Goal: Task Accomplishment & Management: Manage account settings

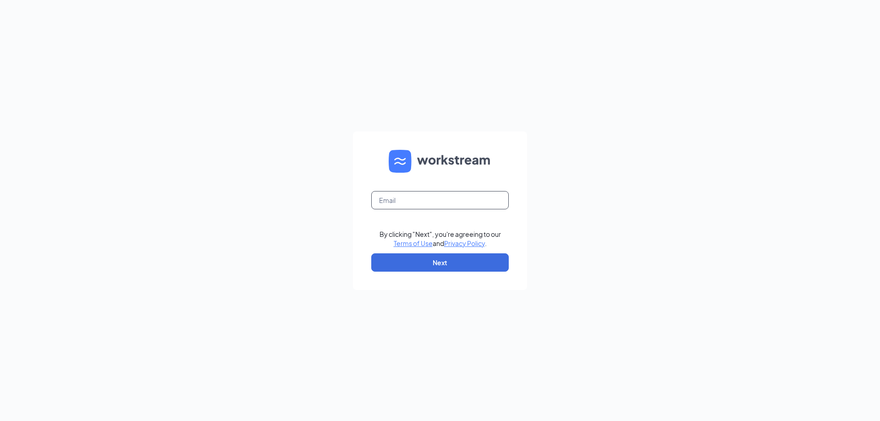
click at [404, 200] on input "text" at bounding box center [439, 200] width 137 height 18
type input "tchampney@3pointe.com"
click at [423, 258] on button "Next" at bounding box center [439, 262] width 137 height 18
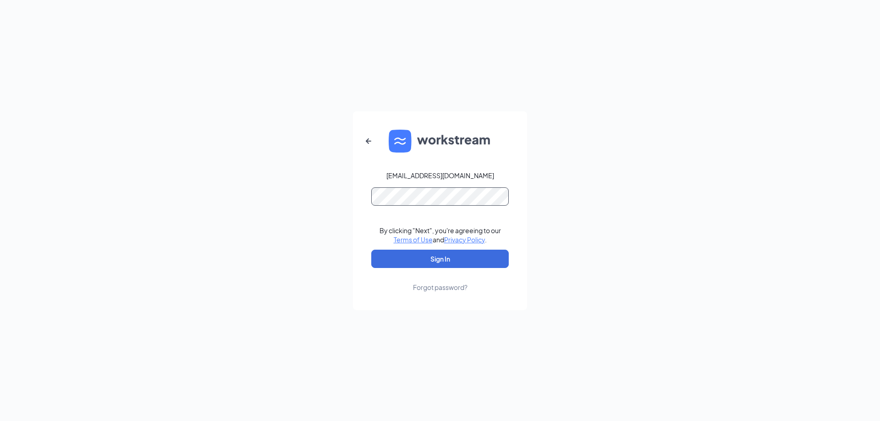
click at [371, 250] on button "Sign In" at bounding box center [439, 259] width 137 height 18
click at [403, 254] on button "Sign In" at bounding box center [439, 259] width 137 height 18
click at [237, 188] on div "tchampney@3pointe.com Credential mismatches. By clicking "Next", you're agreein…" at bounding box center [440, 210] width 880 height 421
click at [371, 250] on button "Sign In" at bounding box center [439, 259] width 137 height 18
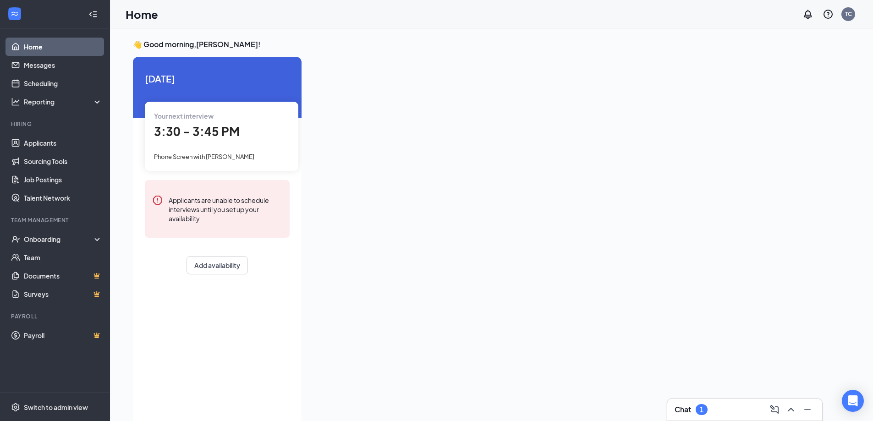
click at [682, 404] on div "Chat 1" at bounding box center [745, 409] width 140 height 15
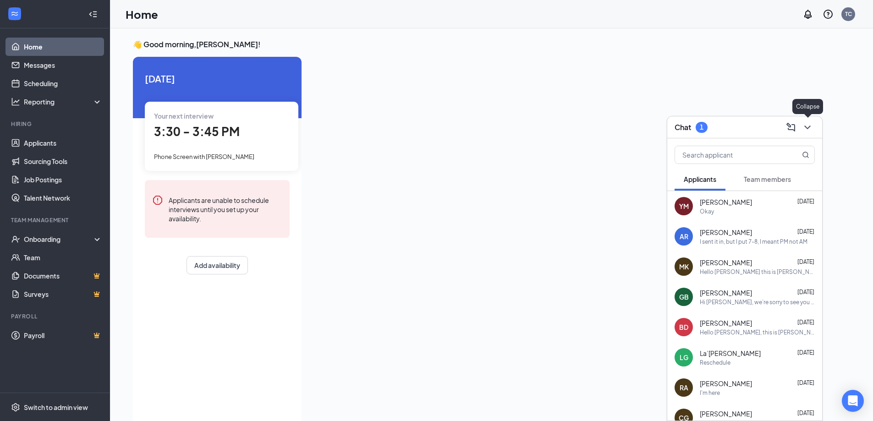
click at [811, 131] on icon "ChevronDown" at bounding box center [807, 127] width 11 height 11
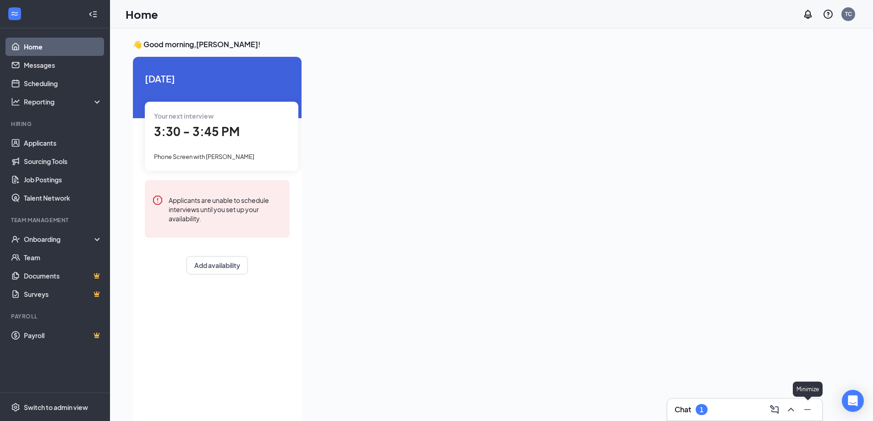
click at [803, 418] on div "Chat 1" at bounding box center [744, 410] width 155 height 22
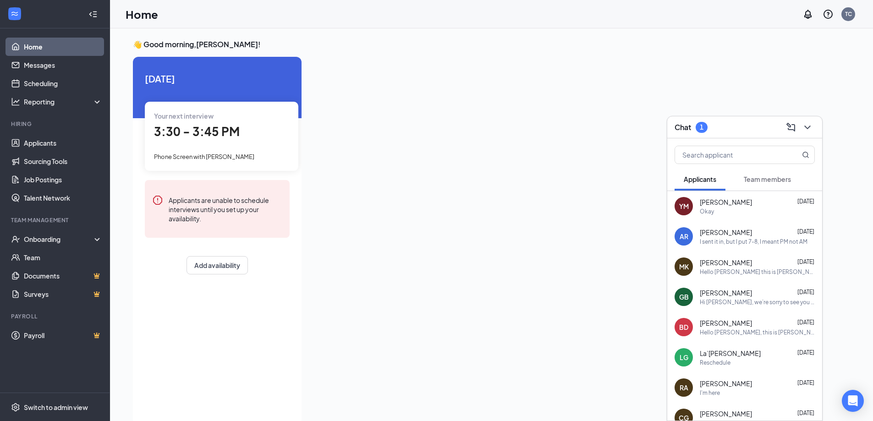
click at [809, 413] on div "YM [PERSON_NAME] [DATE] Okay AR [PERSON_NAME] [DATE] I sent it in, but I put 7-…" at bounding box center [744, 365] width 155 height 348
click at [807, 130] on icon "ChevronDown" at bounding box center [807, 127] width 11 height 11
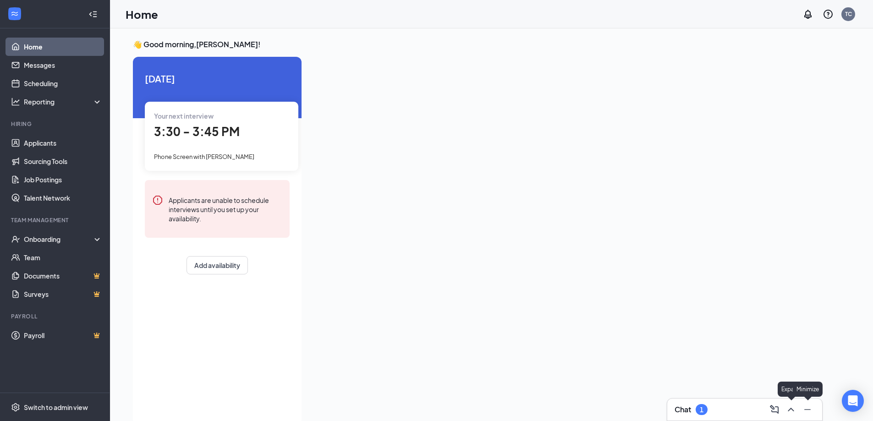
click at [801, 411] on button at bounding box center [807, 409] width 15 height 15
click at [250, 157] on span "Phone Screen with [PERSON_NAME]" at bounding box center [204, 156] width 100 height 7
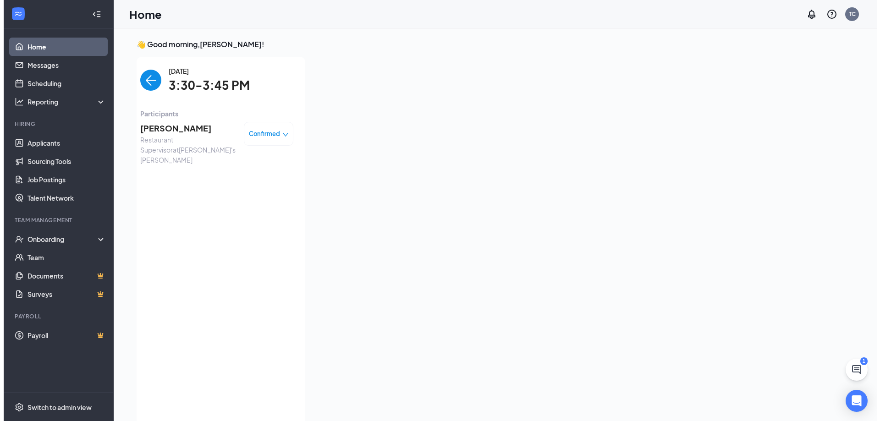
scroll to position [4, 0]
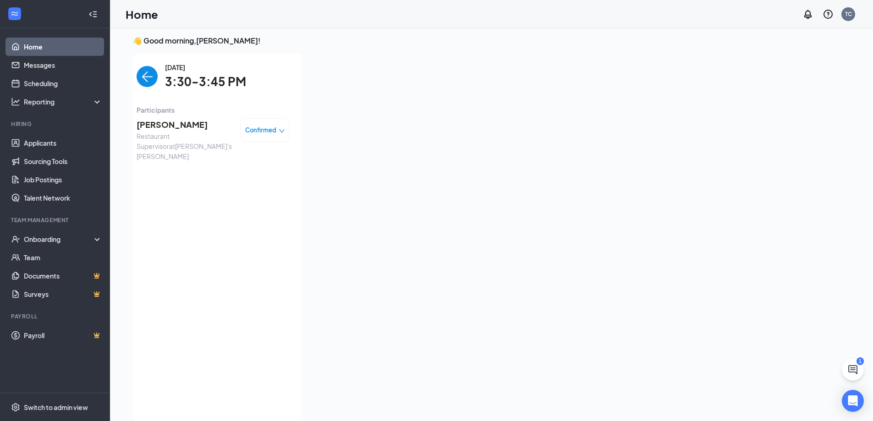
click at [196, 130] on span "[PERSON_NAME]" at bounding box center [185, 124] width 96 height 13
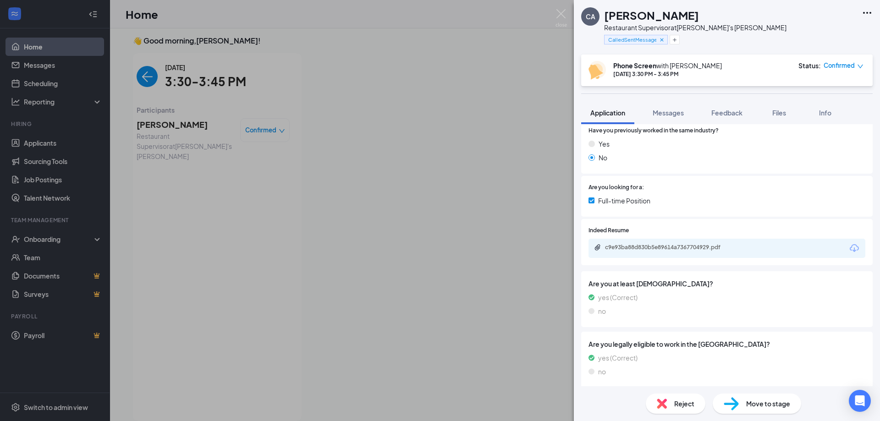
scroll to position [201, 0]
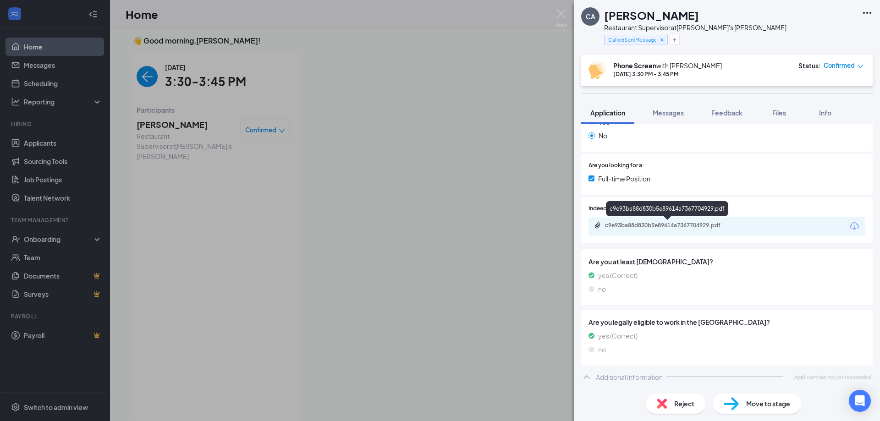
click at [664, 230] on div "c9e93ba88d830b5e89614a7367704929.pdf" at bounding box center [668, 226] width 148 height 9
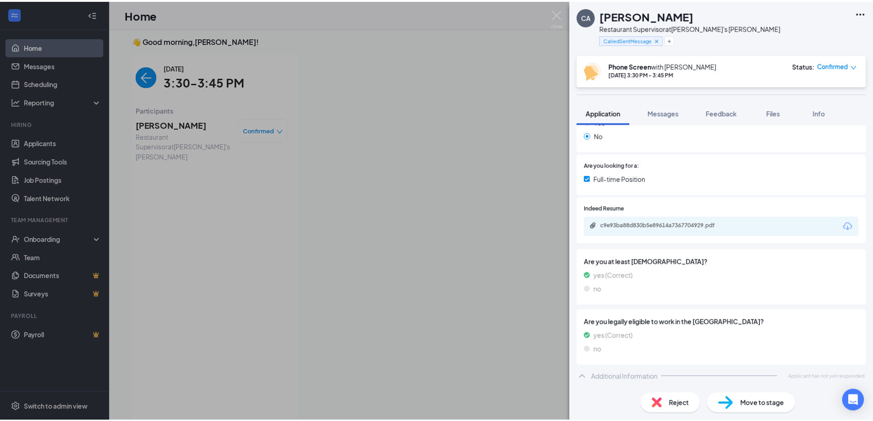
scroll to position [198, 0]
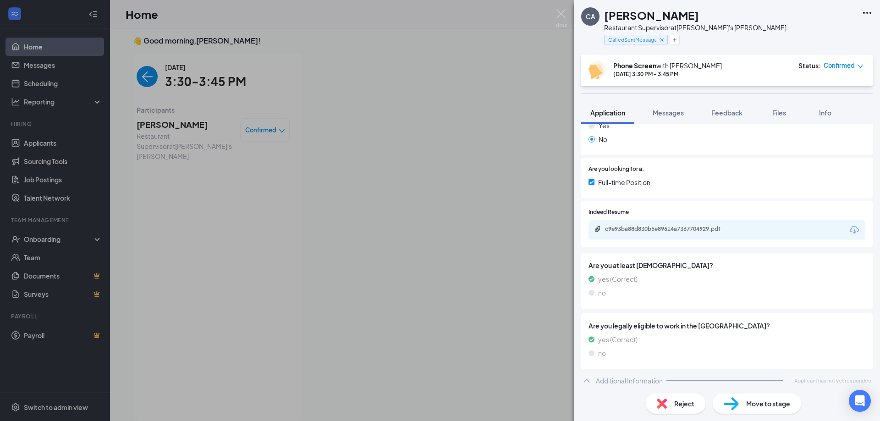
click at [200, 59] on div "CA [PERSON_NAME] Restaurant Supervisor at Freddy's [PERSON_NAME] CalledSentMess…" at bounding box center [440, 210] width 880 height 421
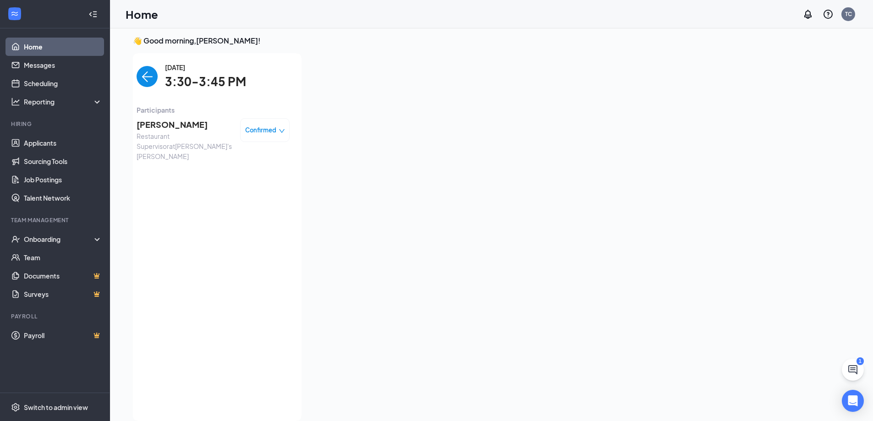
click at [163, 83] on div "[DATE] 3:30-3:45 PM" at bounding box center [213, 76] width 153 height 29
click at [150, 81] on img "back-button" at bounding box center [147, 76] width 21 height 21
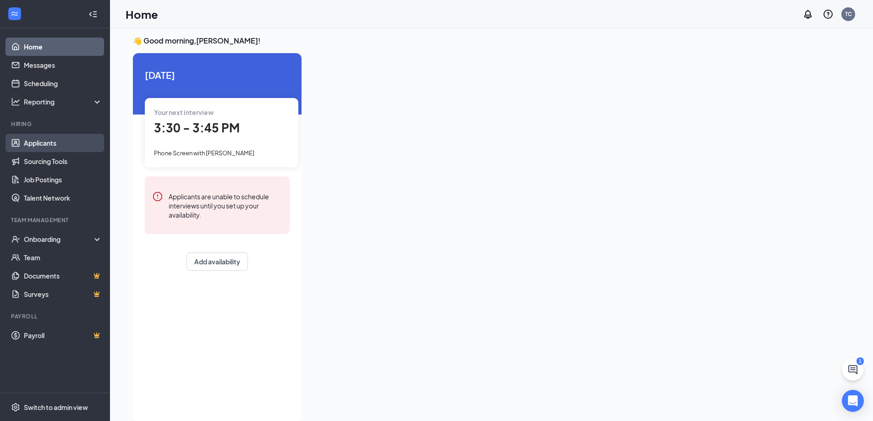
click at [46, 146] on link "Applicants" at bounding box center [63, 143] width 78 height 18
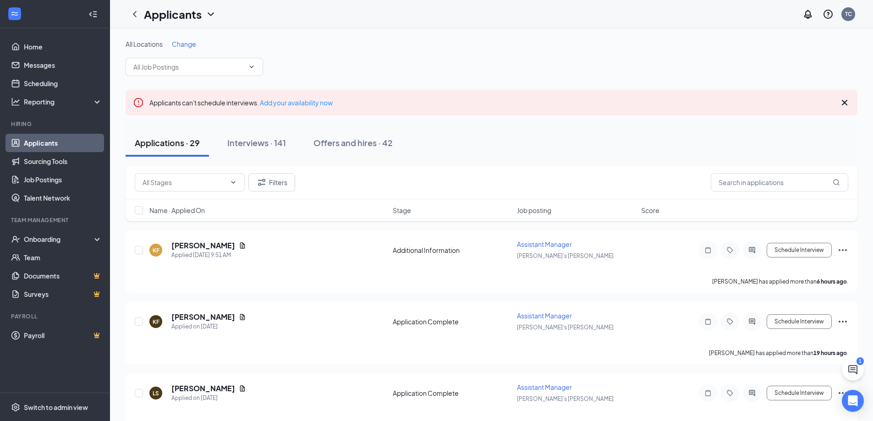
click at [178, 45] on span "Change" at bounding box center [184, 44] width 24 height 8
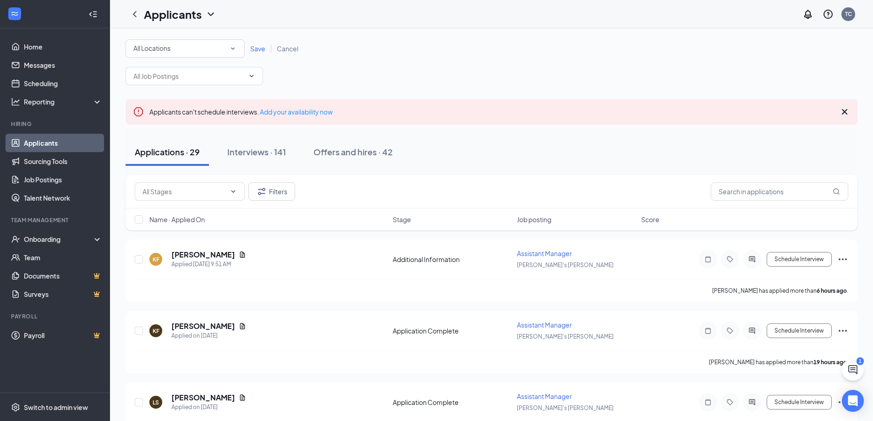
click at [188, 48] on div "All Locations" at bounding box center [185, 48] width 104 height 11
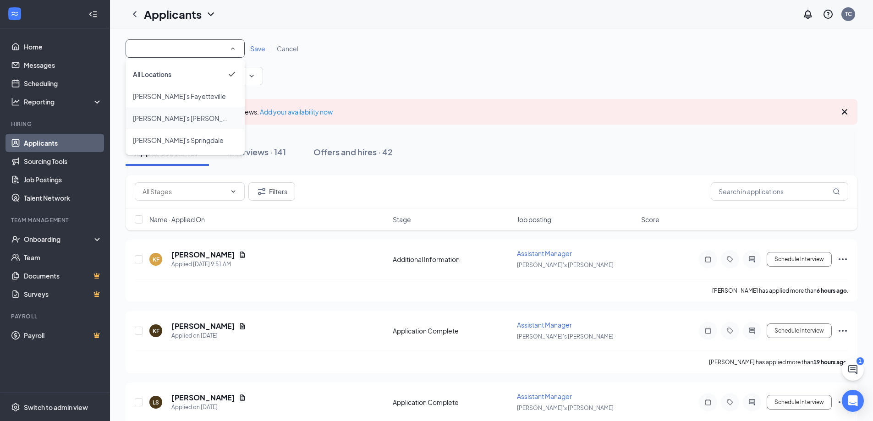
click at [180, 114] on span "[PERSON_NAME]'s [PERSON_NAME]" at bounding box center [188, 118] width 110 height 8
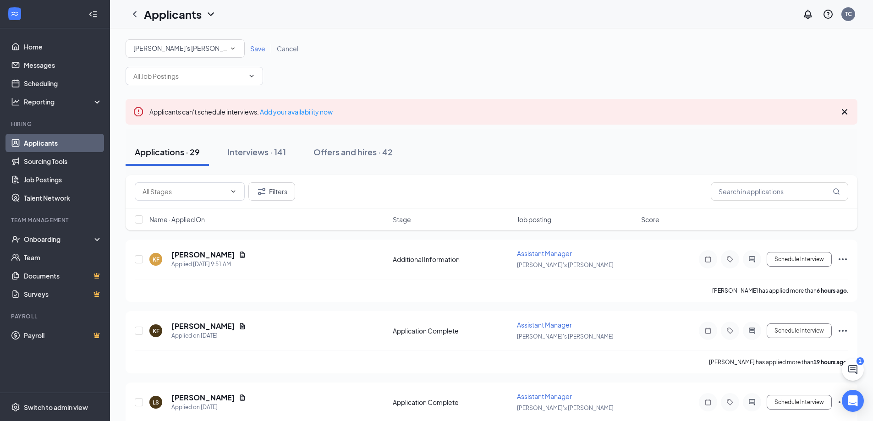
click at [256, 50] on span "Save" at bounding box center [257, 48] width 15 height 8
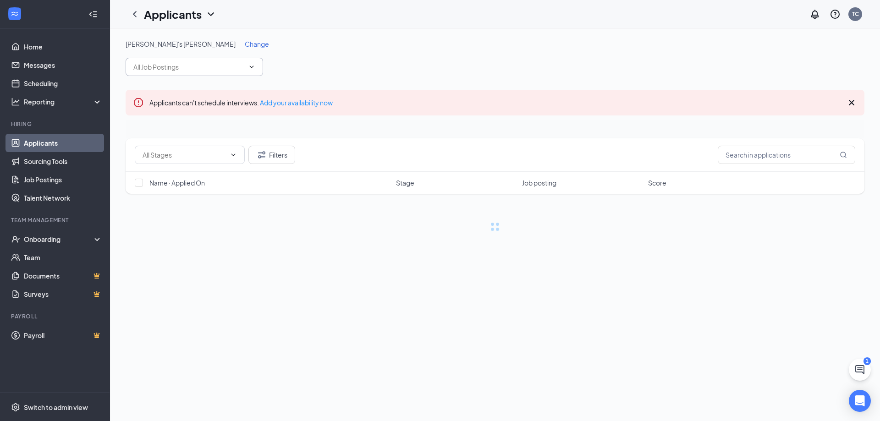
click at [202, 68] on input "text" at bounding box center [188, 67] width 111 height 10
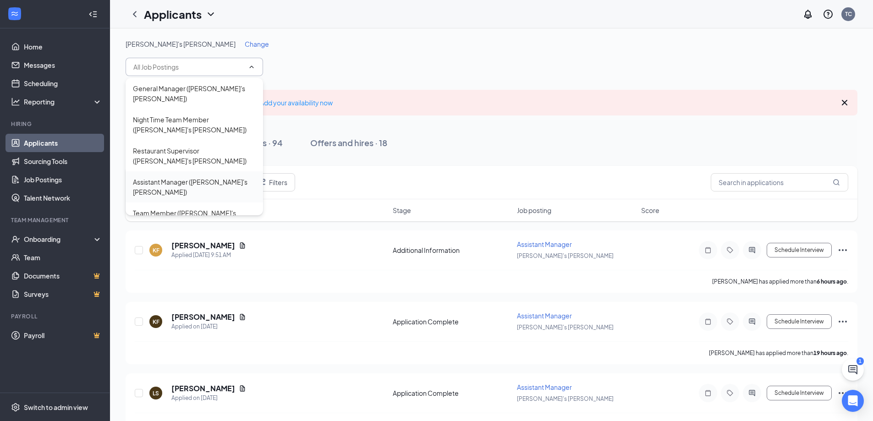
click at [177, 177] on div "Assistant Manager ([PERSON_NAME]'s [PERSON_NAME])" at bounding box center [194, 187] width 123 height 20
type input "Assistant Manager ([PERSON_NAME]'s [PERSON_NAME])"
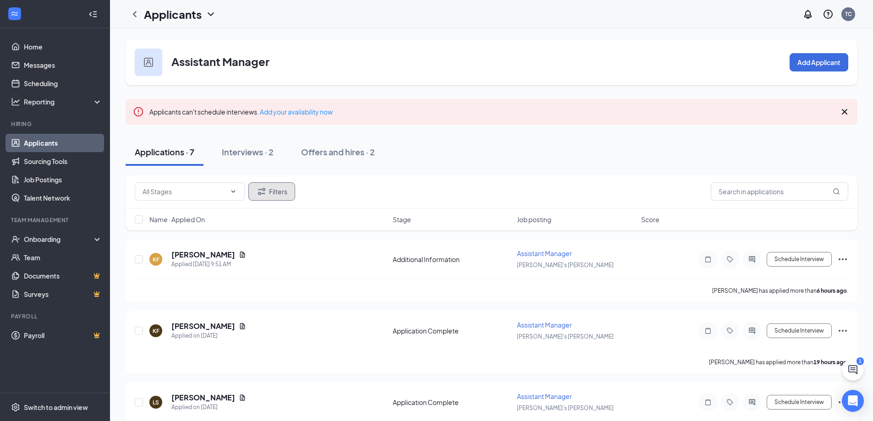
click at [269, 193] on button "Filters" at bounding box center [271, 191] width 47 height 18
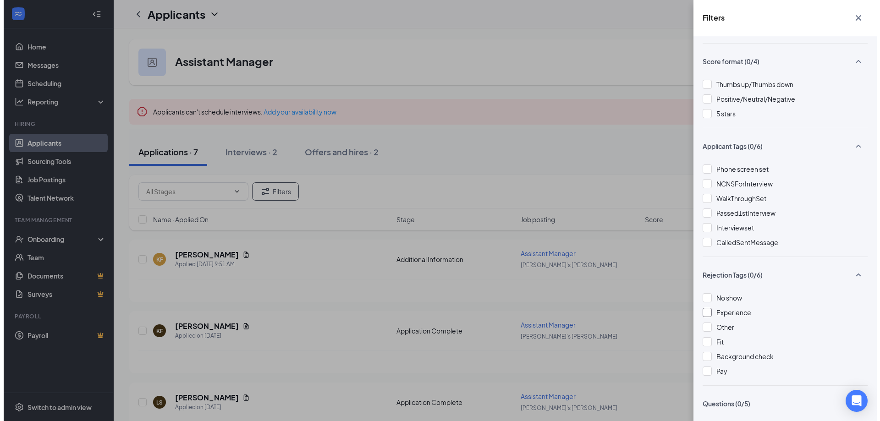
scroll to position [214, 0]
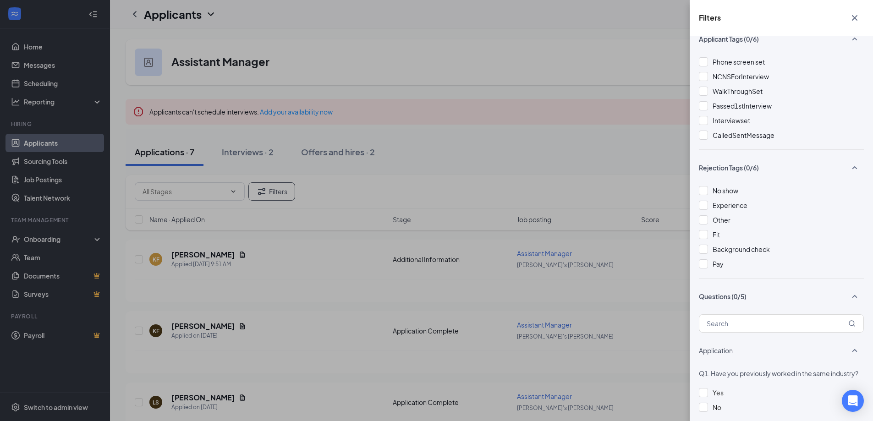
drag, startPoint x: 714, startPoint y: 188, endPoint x: 716, endPoint y: 213, distance: 24.8
click at [714, 189] on span "No show" at bounding box center [726, 191] width 26 height 8
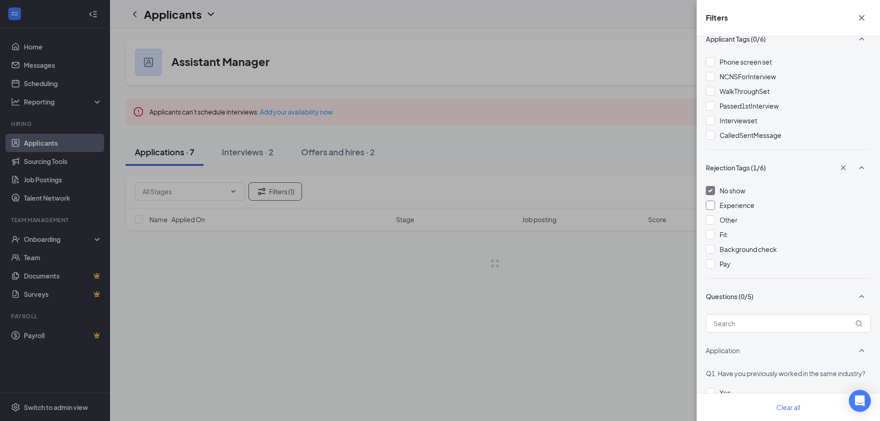
click at [719, 206] on span "Experience" at bounding box center [736, 205] width 35 height 8
click at [713, 220] on div at bounding box center [710, 219] width 9 height 9
click at [711, 235] on div at bounding box center [710, 234] width 9 height 9
click at [711, 249] on div at bounding box center [710, 249] width 9 height 9
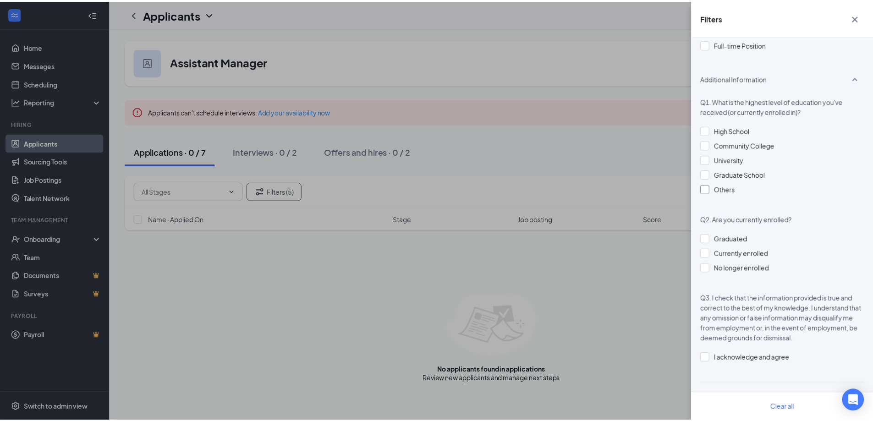
scroll to position [316, 0]
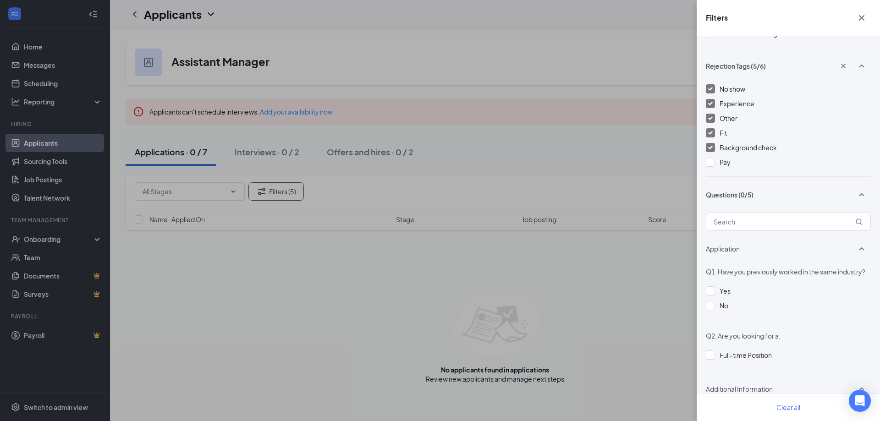
click at [711, 151] on div at bounding box center [710, 147] width 9 height 9
click at [839, 67] on icon "Cross" at bounding box center [843, 65] width 9 height 9
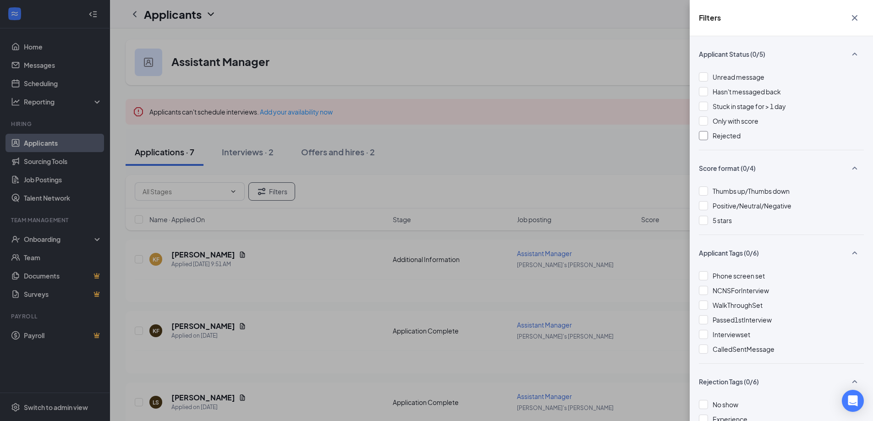
click at [718, 136] on span "Rejected" at bounding box center [727, 136] width 28 height 8
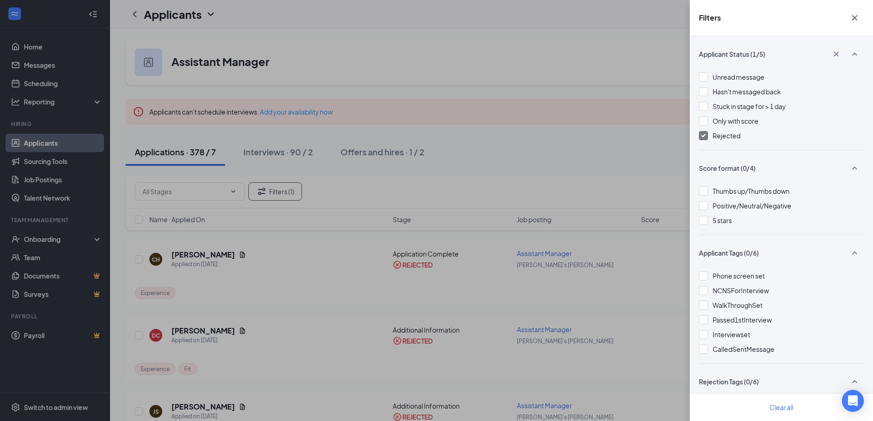
click at [493, 150] on div "Filters Applicant Status (1/5) Unread message Hasn't messaged back Stuck in sta…" at bounding box center [436, 210] width 873 height 421
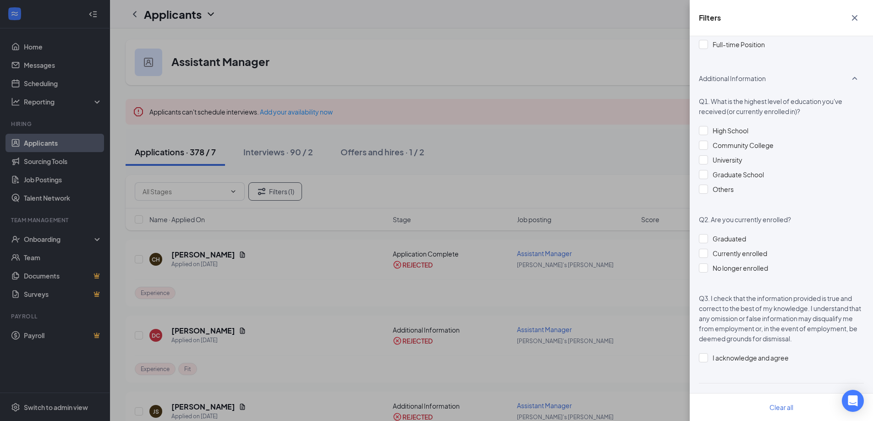
click at [604, 308] on div "Filters Applicant Status (1/5) Unread message Hasn't messaged back Stuck in sta…" at bounding box center [436, 210] width 873 height 421
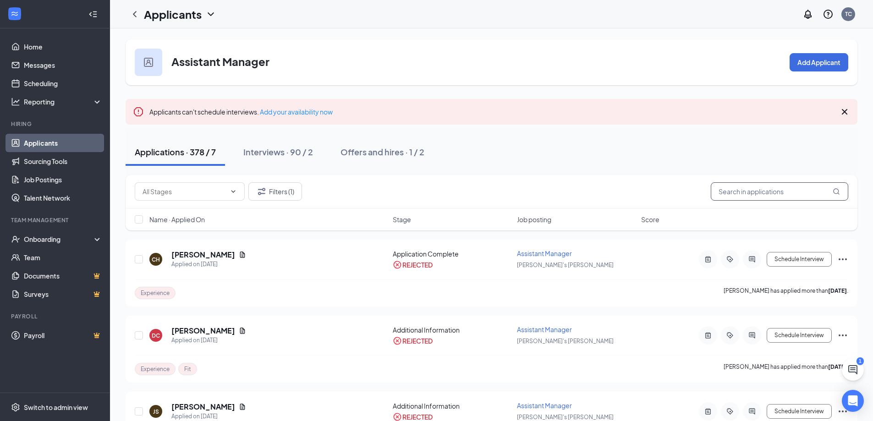
click at [751, 197] on input "text" at bounding box center [779, 191] width 137 height 18
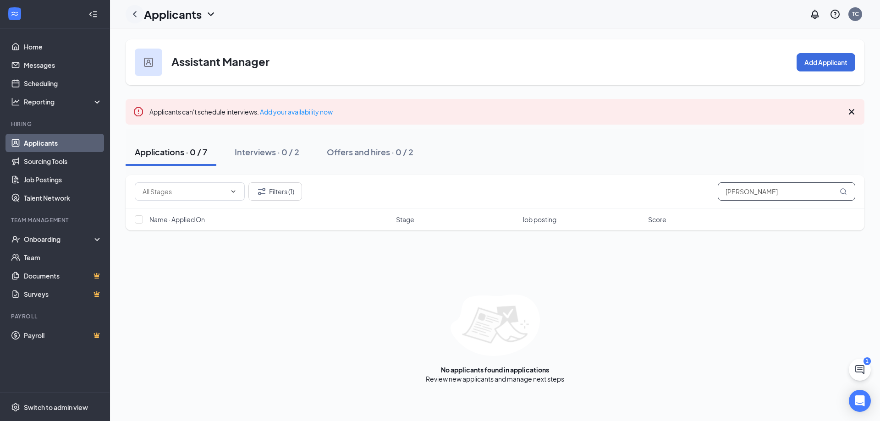
type input "[PERSON_NAME]"
click at [136, 15] on icon "ChevronLeft" at bounding box center [134, 14] width 11 height 11
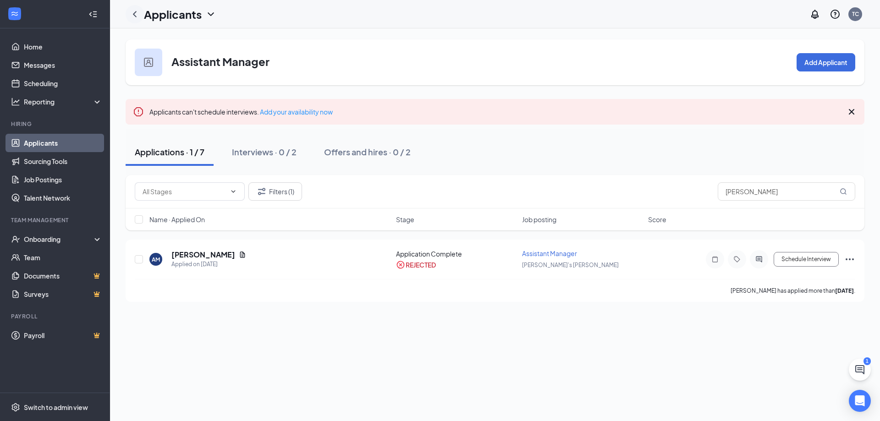
click at [136, 15] on icon "ChevronLeft" at bounding box center [134, 14] width 11 height 11
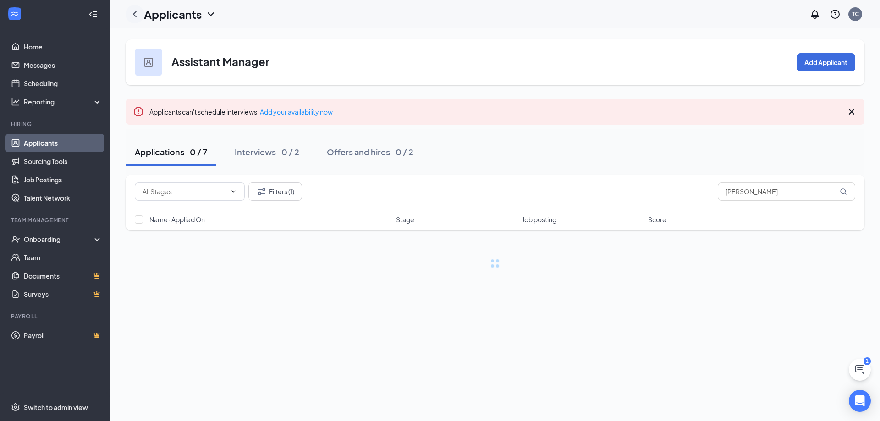
click at [136, 15] on icon "ChevronLeft" at bounding box center [134, 14] width 11 height 11
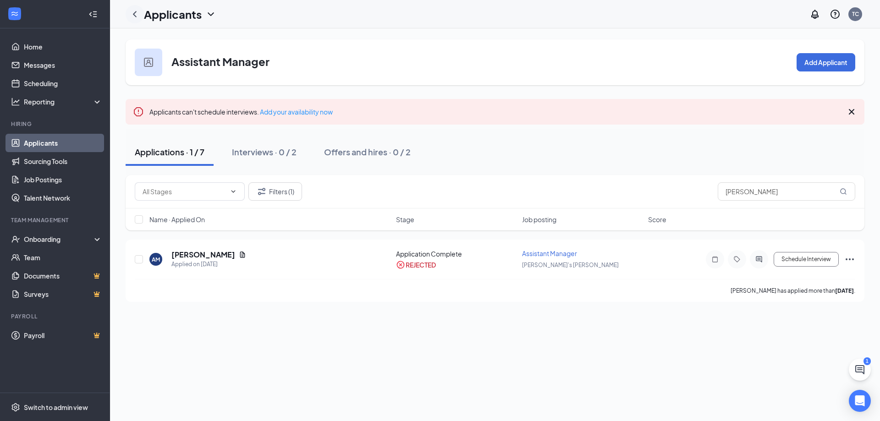
click at [136, 15] on icon "ChevronLeft" at bounding box center [134, 14] width 11 height 11
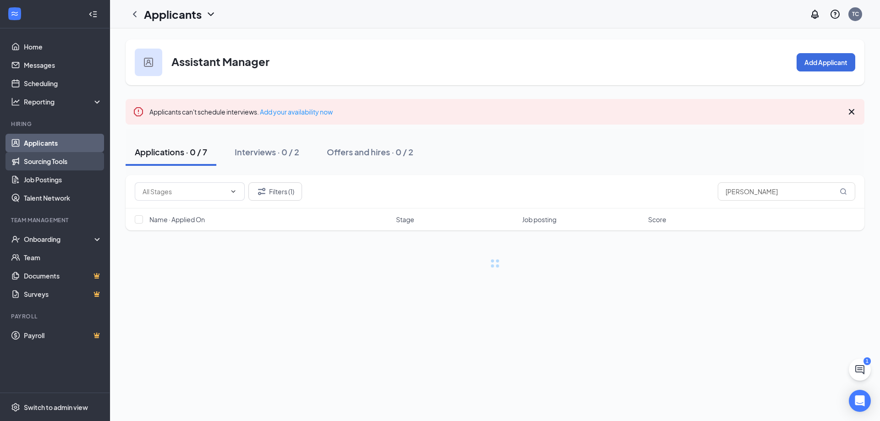
click at [55, 155] on link "Sourcing Tools" at bounding box center [63, 161] width 78 height 18
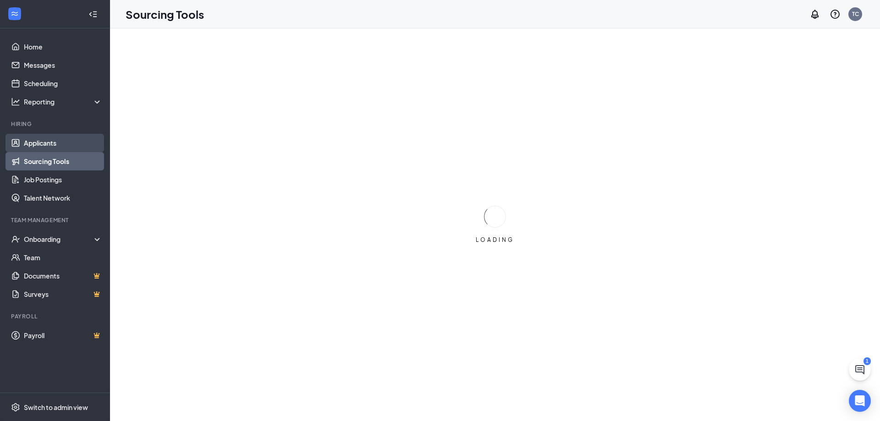
click at [65, 143] on link "Applicants" at bounding box center [63, 143] width 78 height 18
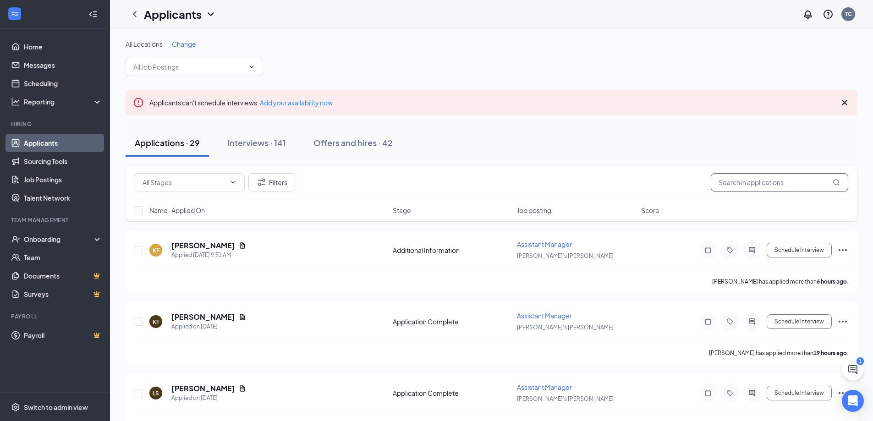
click at [816, 177] on input "text" at bounding box center [779, 182] width 137 height 18
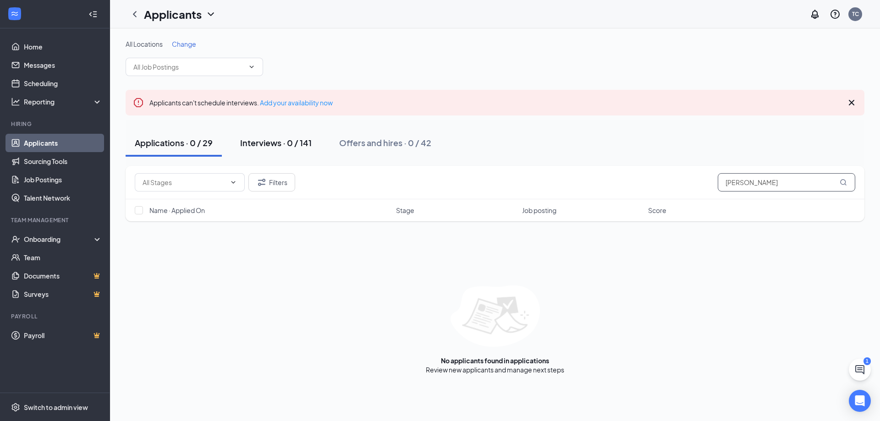
type input "[PERSON_NAME]"
click at [296, 152] on button "Interviews · 0 / 141" at bounding box center [276, 142] width 90 height 27
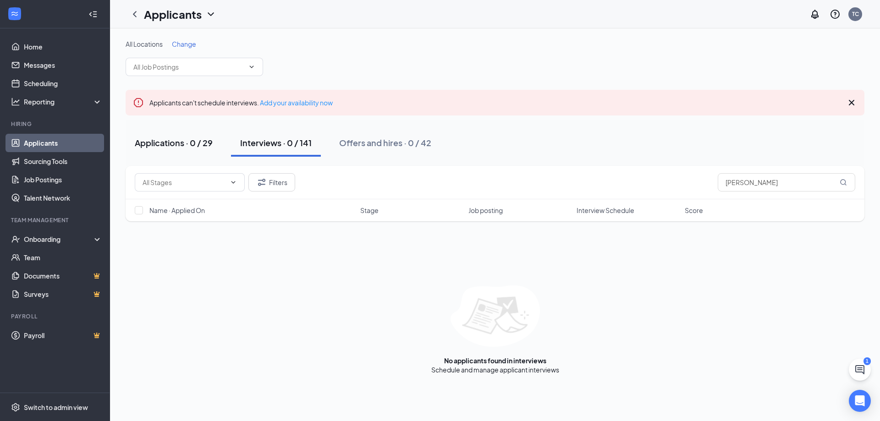
click at [182, 148] on div "Applications · 0 / 29" at bounding box center [174, 142] width 78 height 11
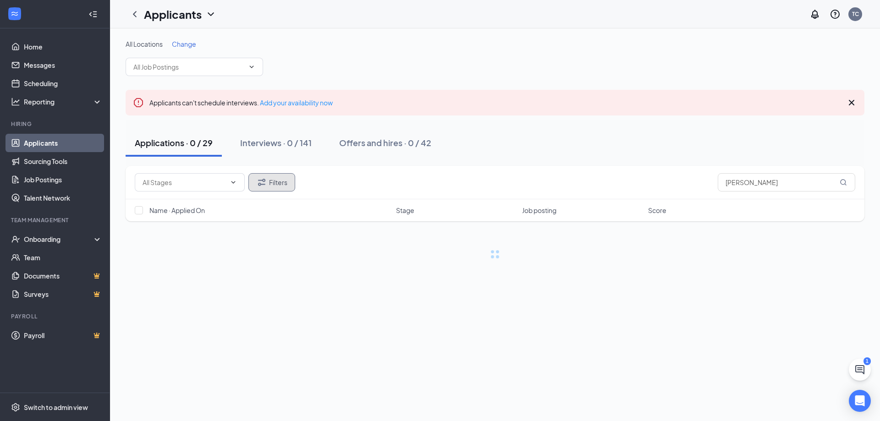
click at [276, 180] on button "Filters" at bounding box center [271, 182] width 47 height 18
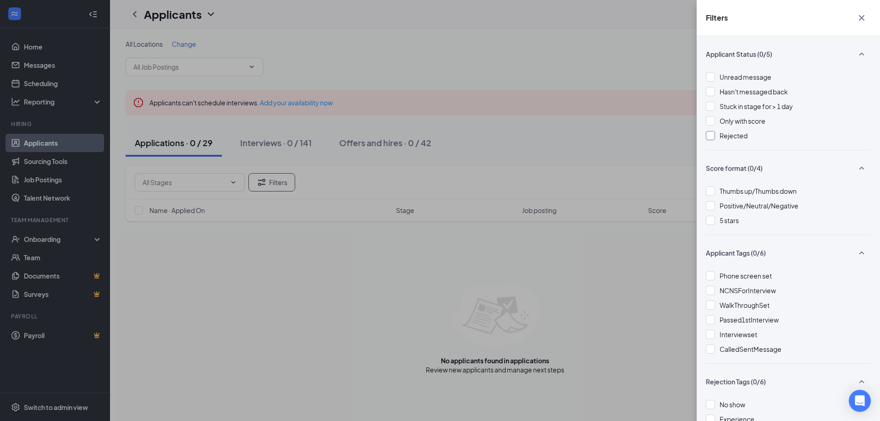
click at [735, 138] on span "Rejected" at bounding box center [733, 136] width 28 height 8
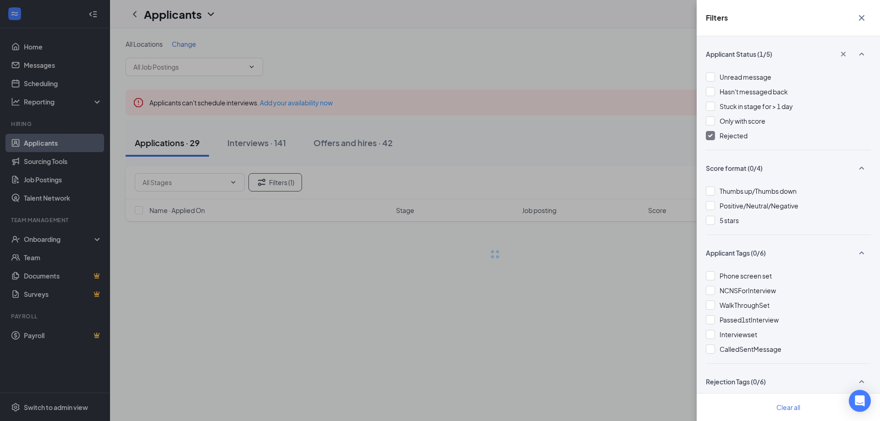
click at [528, 161] on div "Filters Applicant Status (1/5) Unread message Hasn't messaged back Stuck in sta…" at bounding box center [440, 210] width 880 height 421
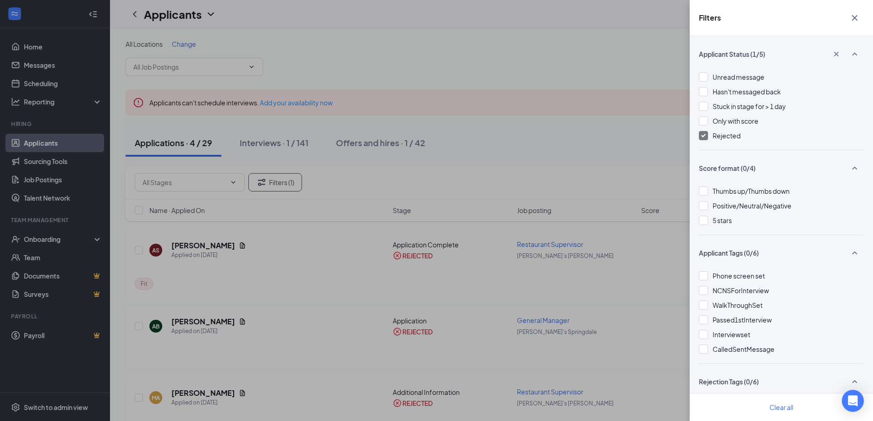
click at [491, 146] on div "Filters Applicant Status (1/5) Unread message Hasn't messaged back Stuck in sta…" at bounding box center [436, 210] width 873 height 421
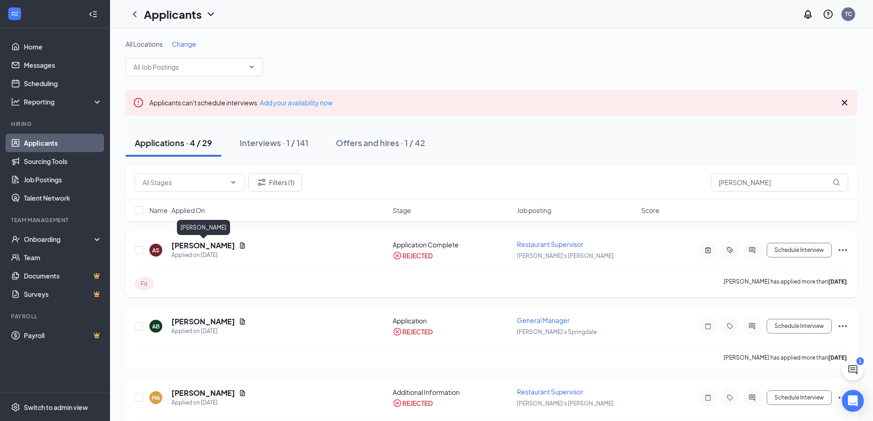
click at [208, 245] on h5 "[PERSON_NAME]" at bounding box center [203, 246] width 64 height 10
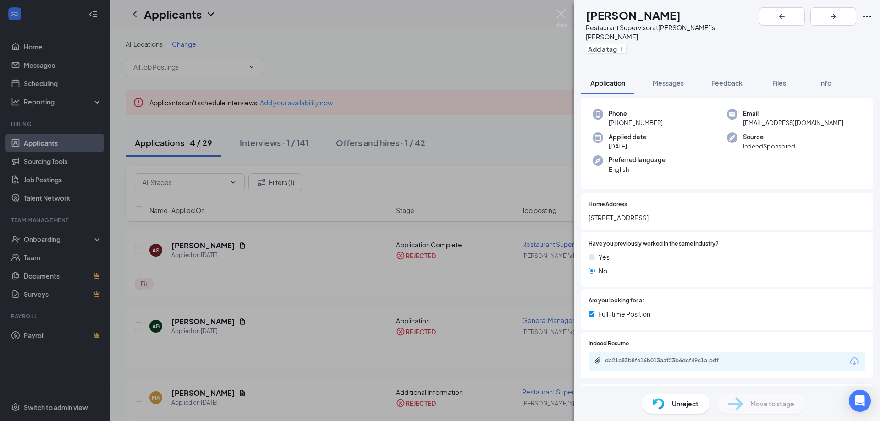
scroll to position [107, 0]
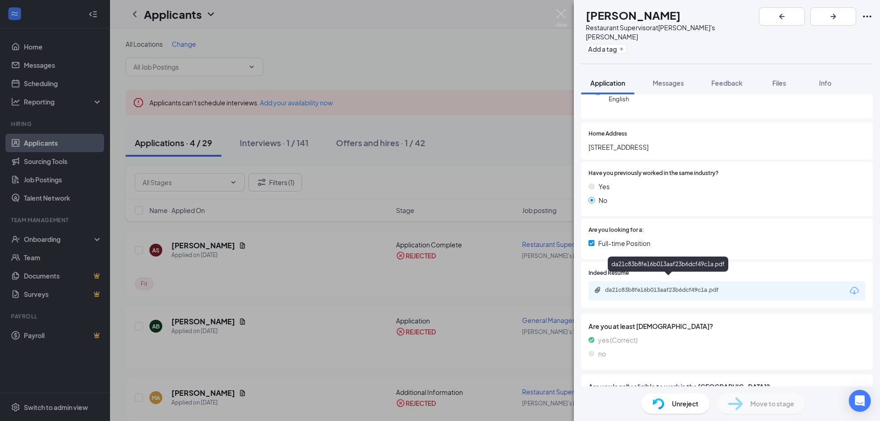
click at [651, 286] on div "da21c83b8fe16b013aaf23b6dcf49c1a.pdf" at bounding box center [668, 290] width 148 height 9
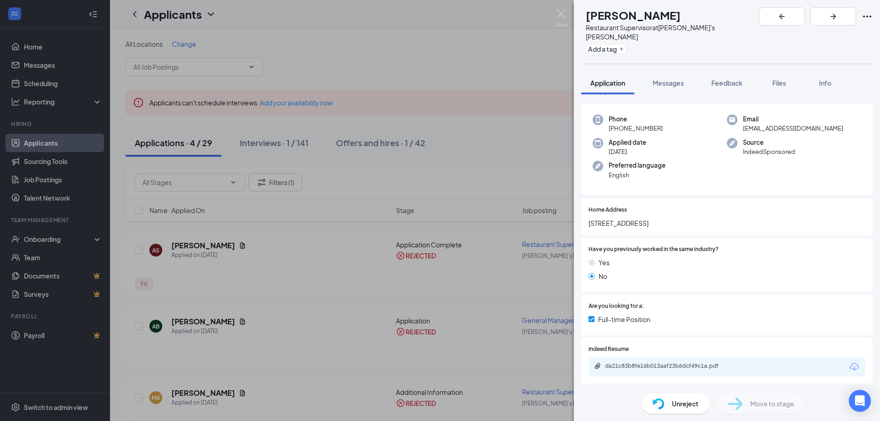
scroll to position [0, 0]
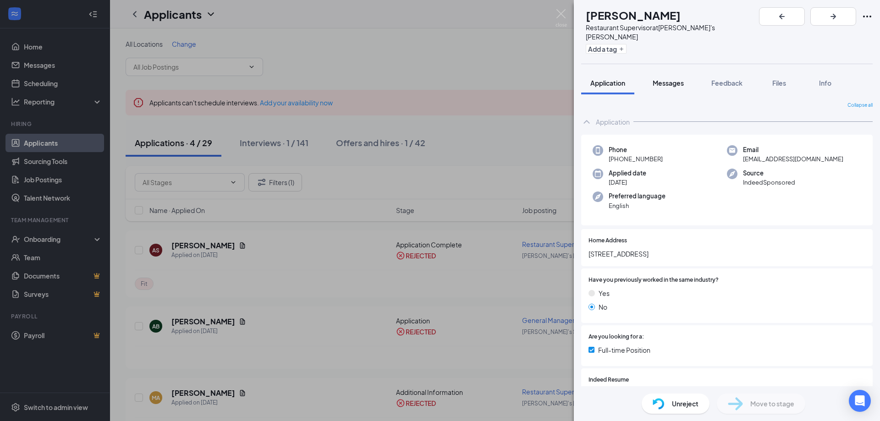
click at [675, 79] on span "Messages" at bounding box center [668, 83] width 31 height 8
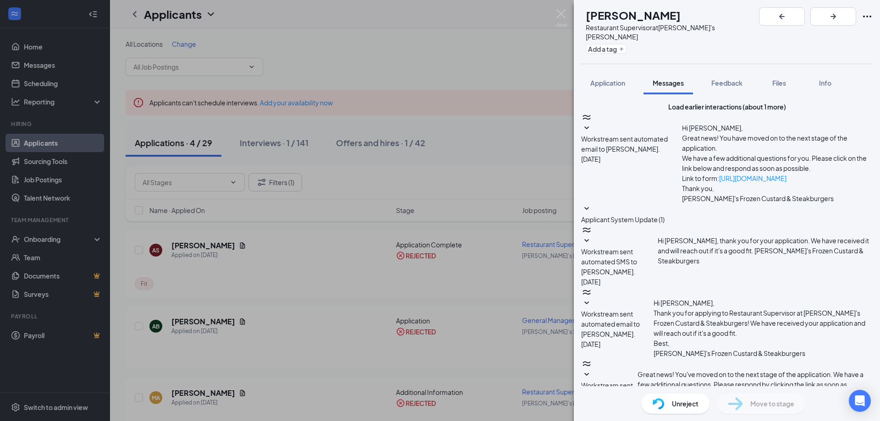
scroll to position [168, 0]
click at [698, 270] on div "Load earlier interactions (about 1 more) Workstream sent automated email to [PE…" at bounding box center [726, 344] width 291 height 485
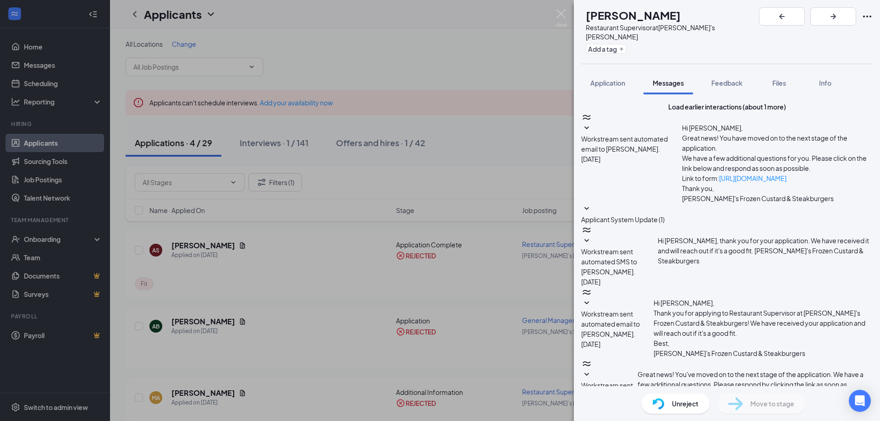
click at [611, 81] on button "Application" at bounding box center [607, 82] width 53 height 23
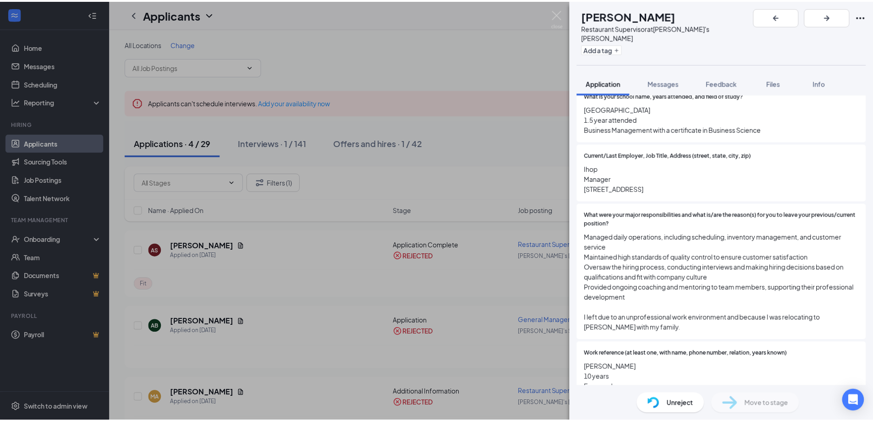
scroll to position [748, 0]
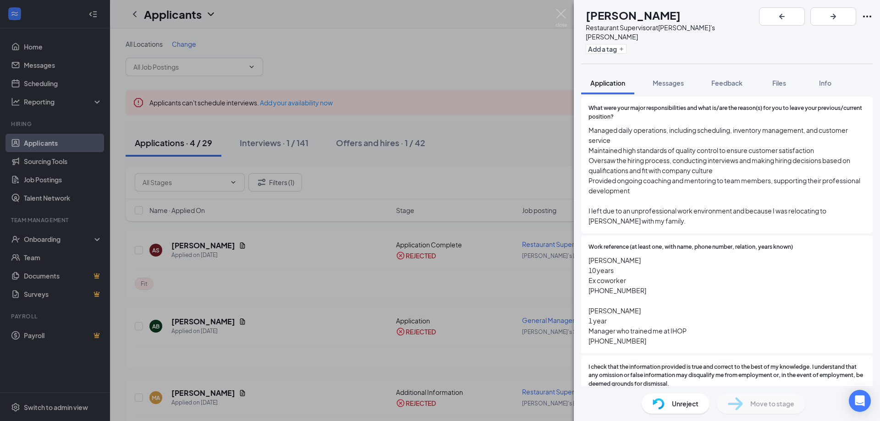
click at [269, 274] on div "AS [PERSON_NAME] Restaurant Supervisor at Freddy's [PERSON_NAME] Add a tag Appl…" at bounding box center [440, 210] width 880 height 421
